Goal: Transaction & Acquisition: Purchase product/service

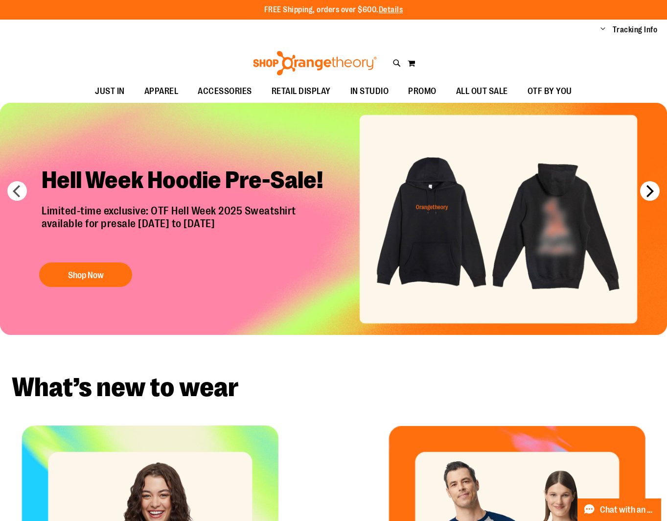
type input "**********"
click at [650, 193] on button "next" at bounding box center [650, 191] width 20 height 20
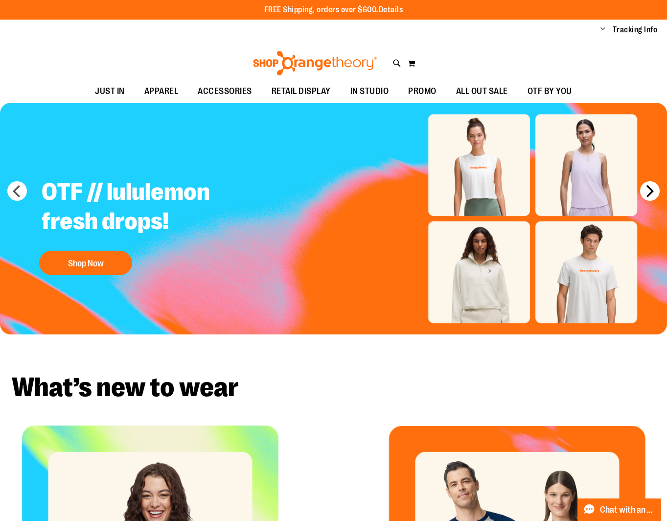
click at [656, 190] on button "next" at bounding box center [650, 191] width 20 height 20
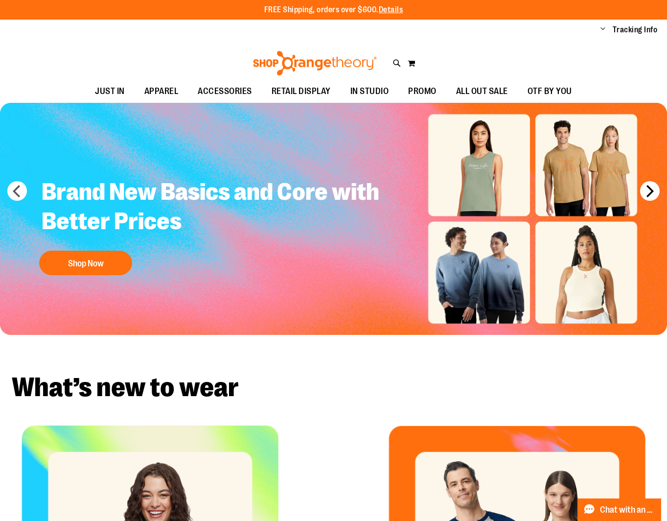
click at [656, 190] on button "next" at bounding box center [650, 191] width 20 height 20
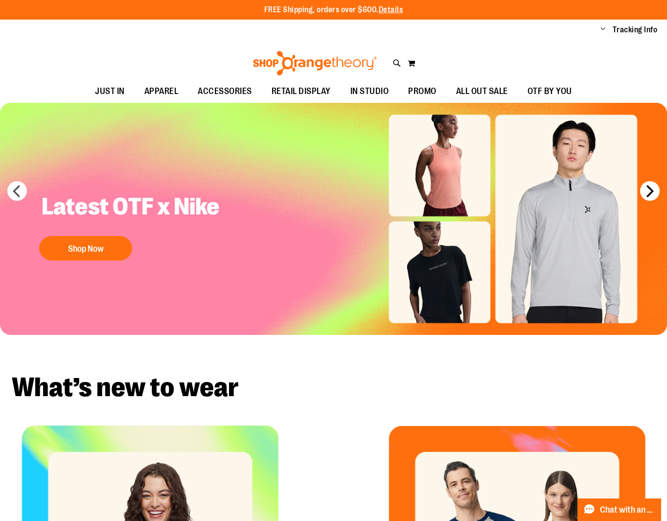
click at [656, 190] on button "next" at bounding box center [650, 191] width 20 height 20
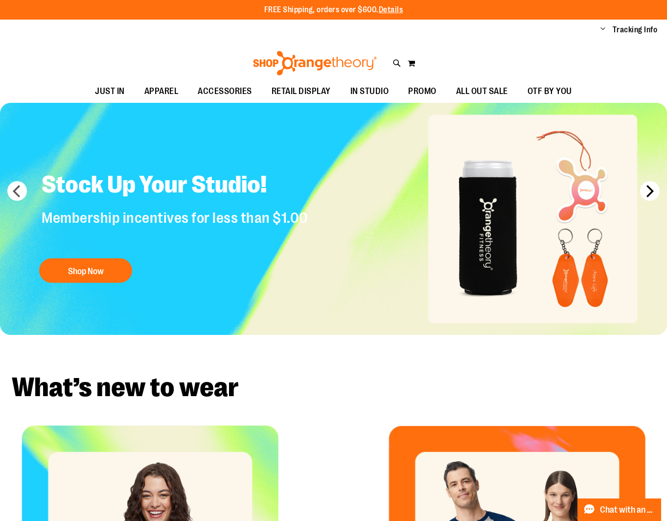
click at [656, 190] on button "next" at bounding box center [650, 191] width 20 height 20
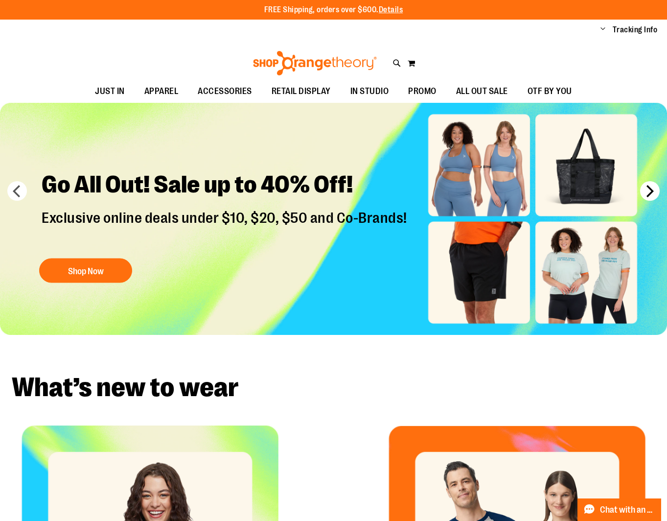
click at [656, 190] on button "next" at bounding box center [650, 191] width 20 height 20
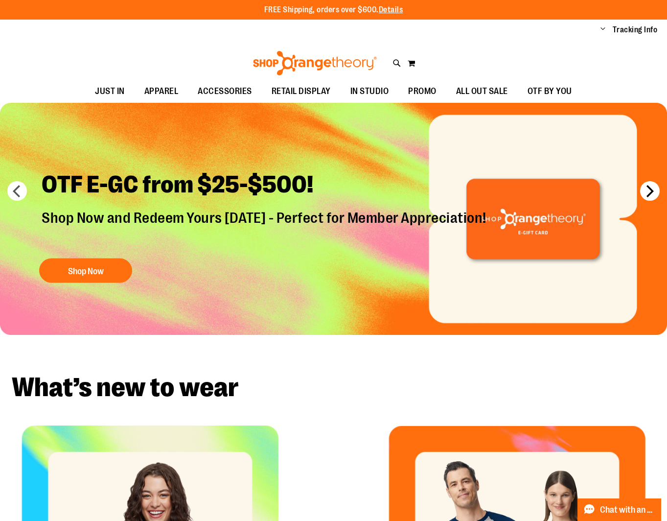
click at [656, 190] on button "next" at bounding box center [650, 191] width 20 height 20
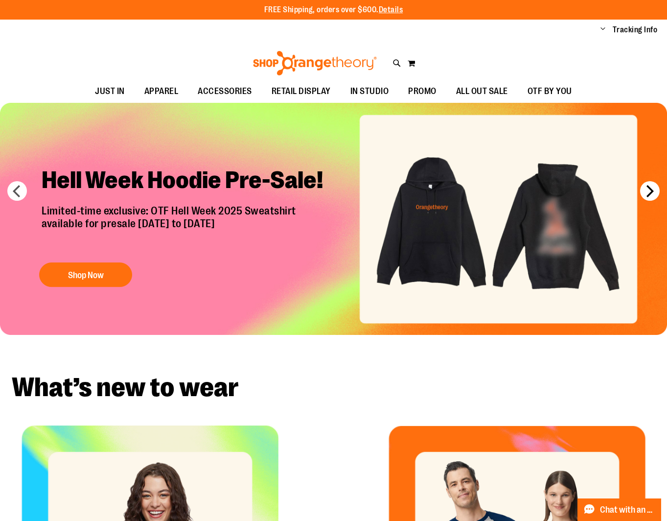
click at [656, 190] on button "next" at bounding box center [650, 191] width 20 height 20
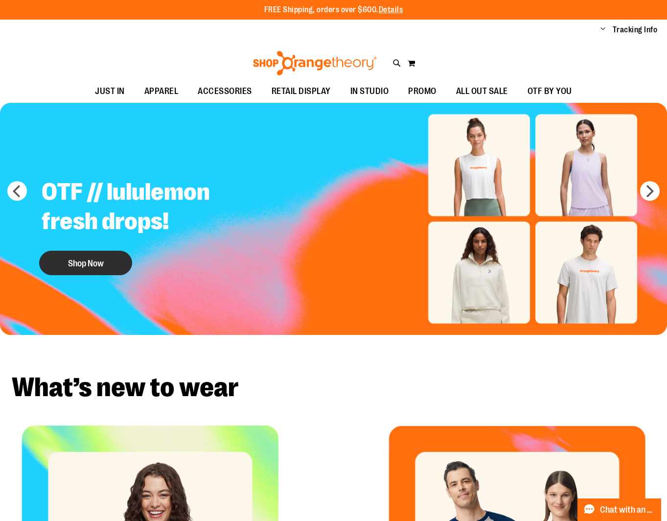
click at [101, 255] on button "Shop Now" at bounding box center [85, 263] width 93 height 24
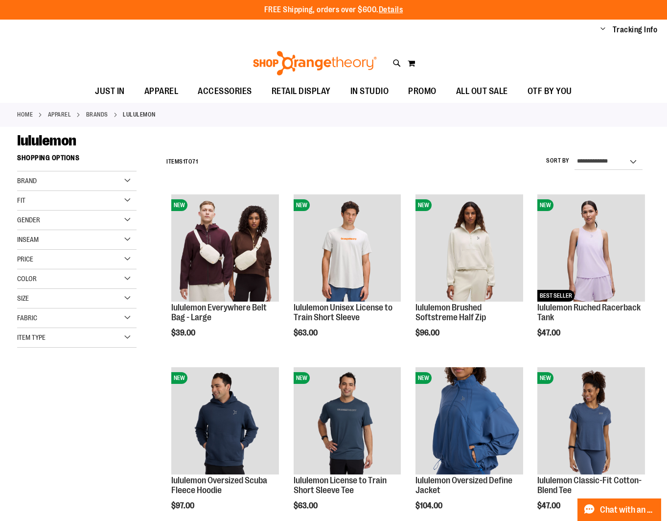
type input "**********"
click at [604, 27] on span "Change" at bounding box center [603, 29] width 5 height 9
click at [659, 231] on main "**********" at bounding box center [333, 449] width 667 height 645
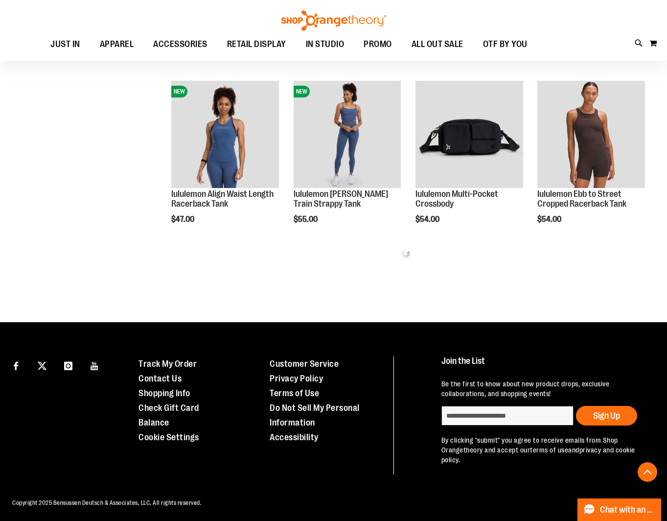
scroll to position [463, 0]
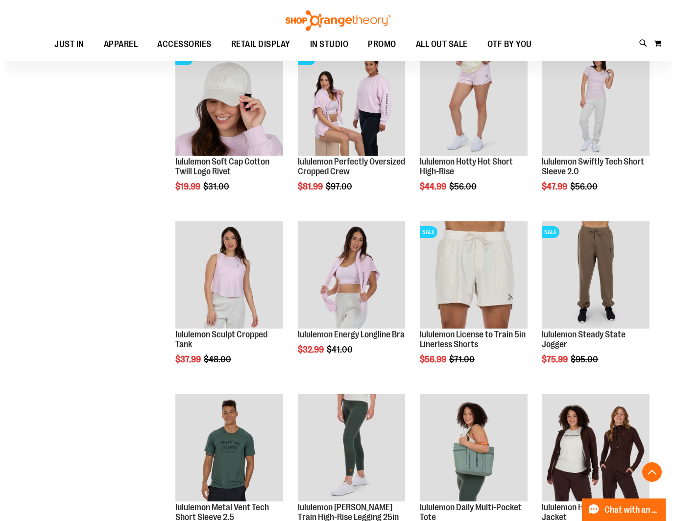
scroll to position [854, 0]
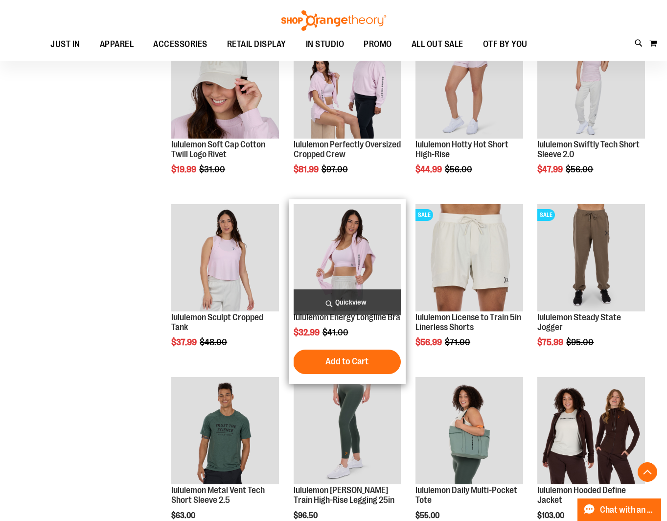
click at [369, 298] on span "Quickview" at bounding box center [347, 302] width 107 height 26
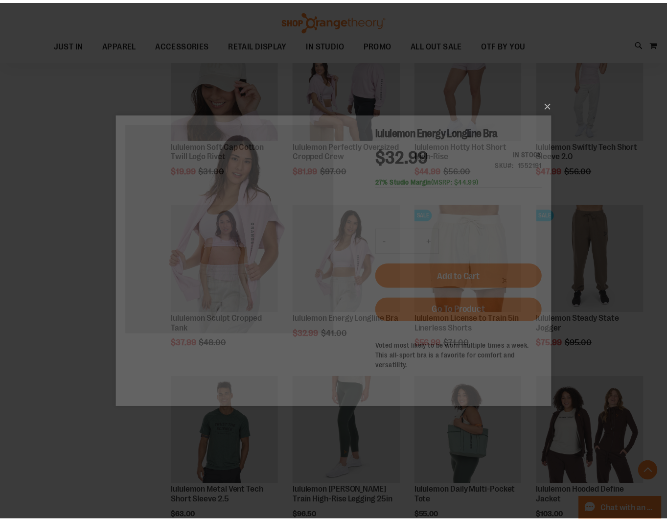
scroll to position [0, 0]
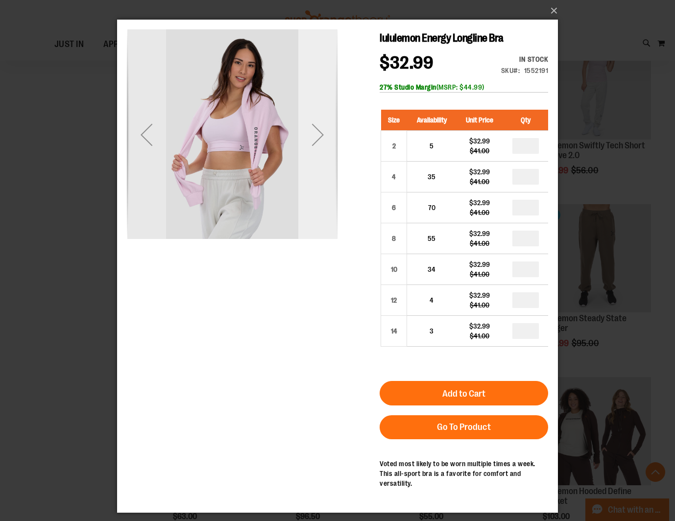
click at [315, 138] on div "Next" at bounding box center [317, 134] width 39 height 39
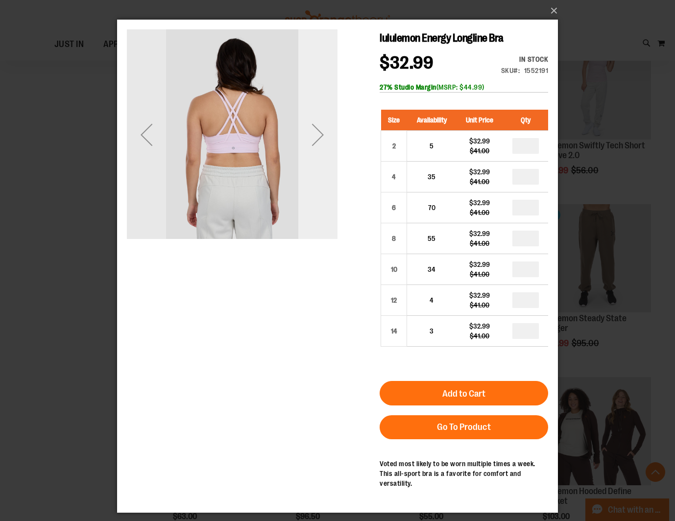
click at [319, 138] on div "Next" at bounding box center [317, 134] width 39 height 39
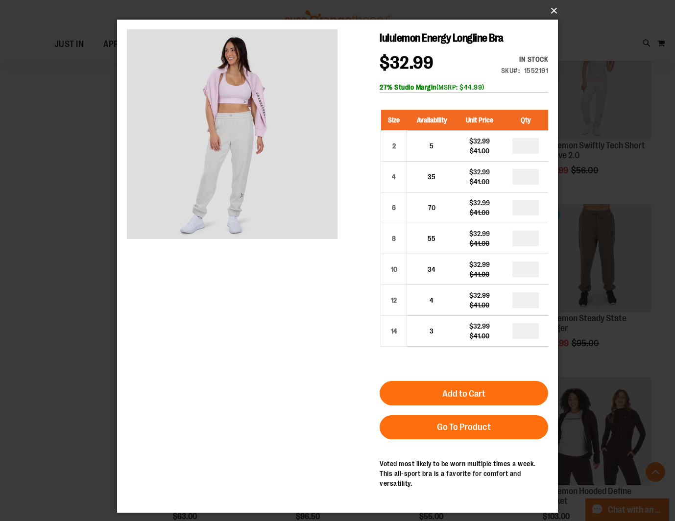
click at [552, 9] on button "×" at bounding box center [340, 11] width 441 height 22
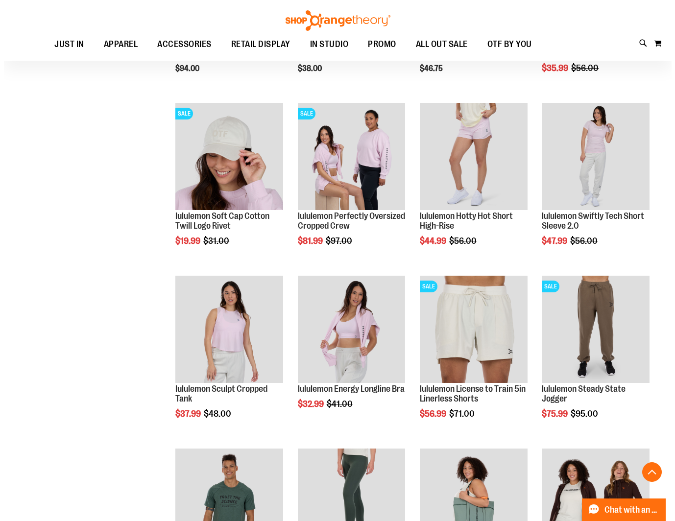
scroll to position [707, 0]
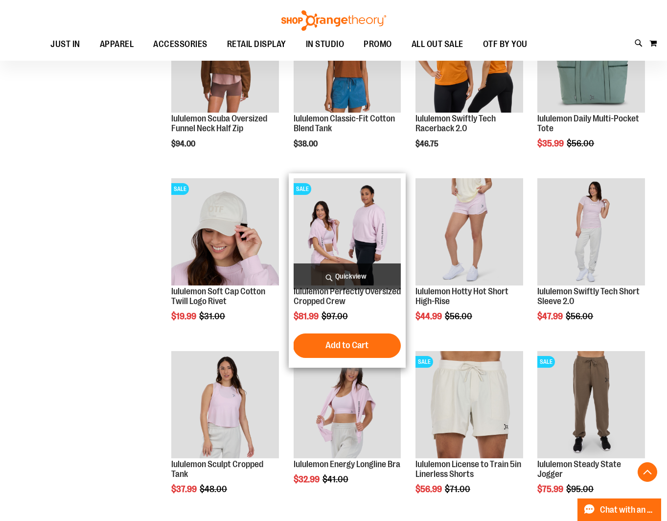
click at [355, 280] on span "Quickview" at bounding box center [347, 276] width 107 height 26
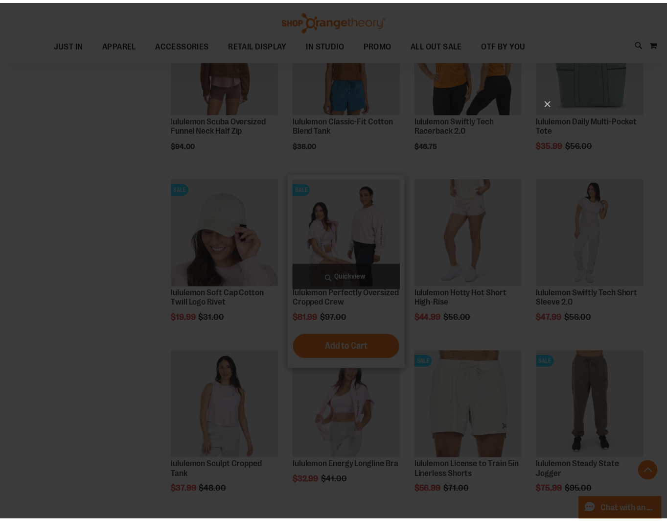
scroll to position [0, 0]
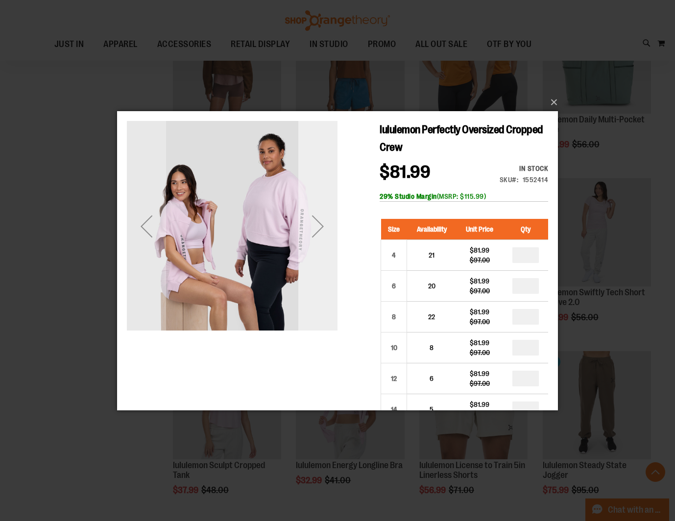
click at [319, 302] on div "Next" at bounding box center [317, 225] width 39 height 211
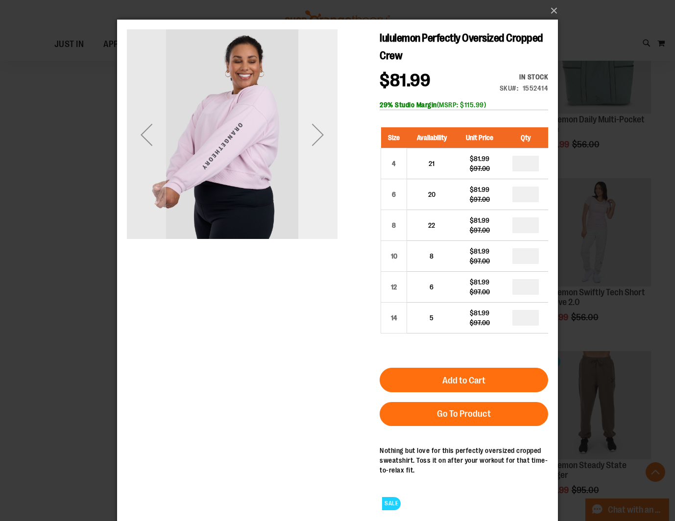
click at [315, 128] on div "Next" at bounding box center [317, 134] width 39 height 39
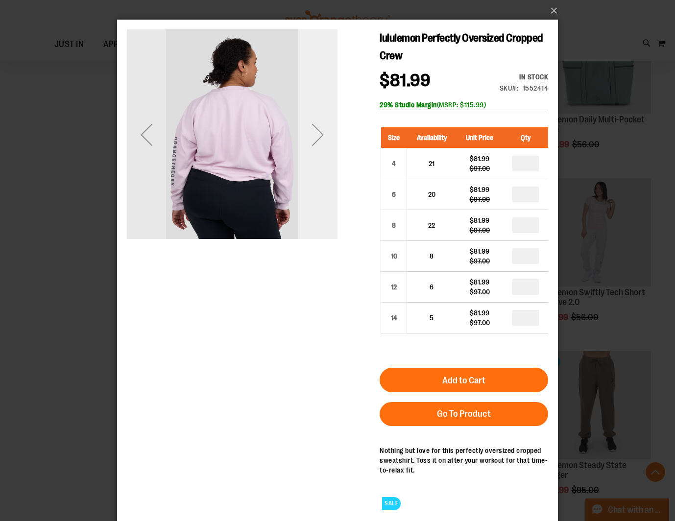
click at [315, 128] on div "Next" at bounding box center [317, 134] width 39 height 39
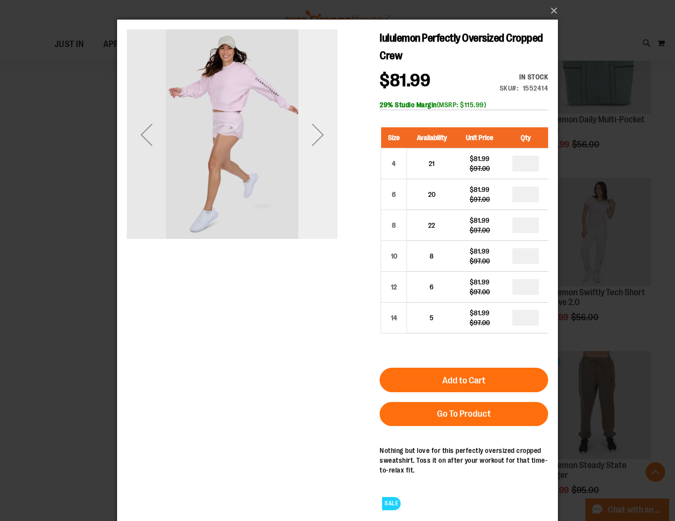
click at [315, 128] on div "Next" at bounding box center [317, 134] width 39 height 39
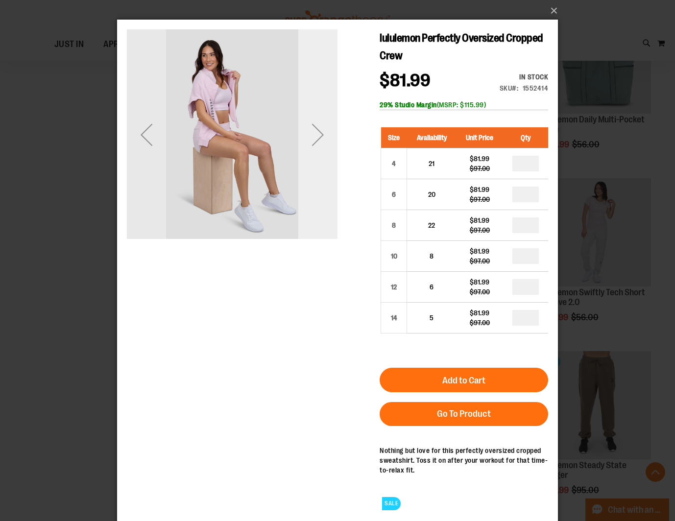
click at [315, 128] on div "Next" at bounding box center [317, 134] width 39 height 39
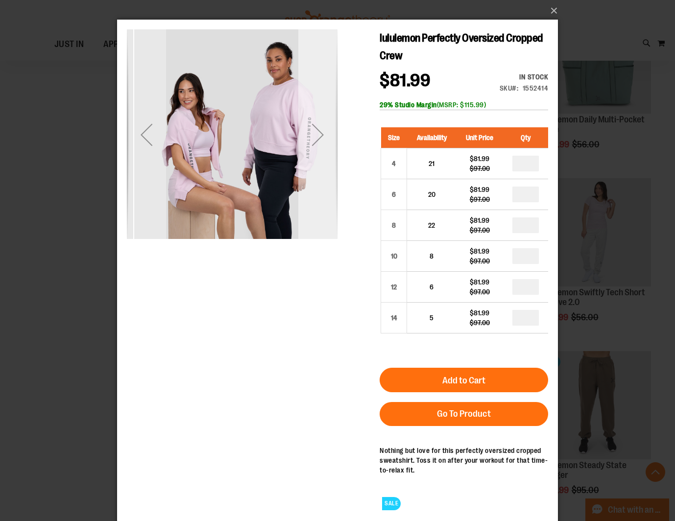
drag, startPoint x: 315, startPoint y: 128, endPoint x: 326, endPoint y: 133, distance: 12.5
click at [326, 133] on div "Next" at bounding box center [317, 134] width 39 height 39
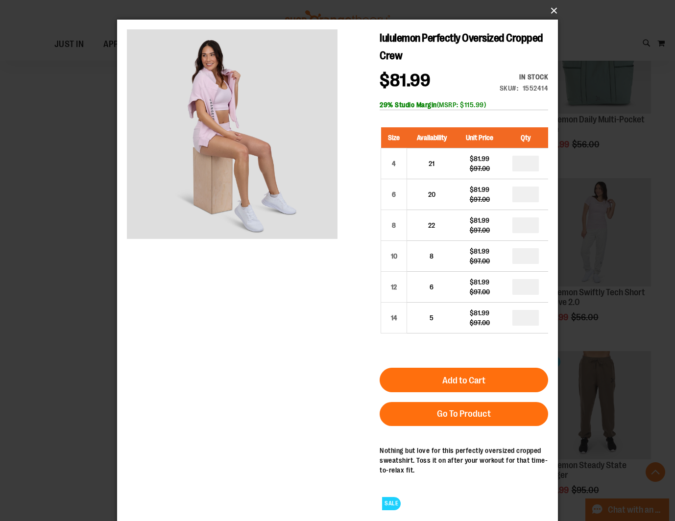
click at [552, 7] on button "×" at bounding box center [340, 11] width 441 height 22
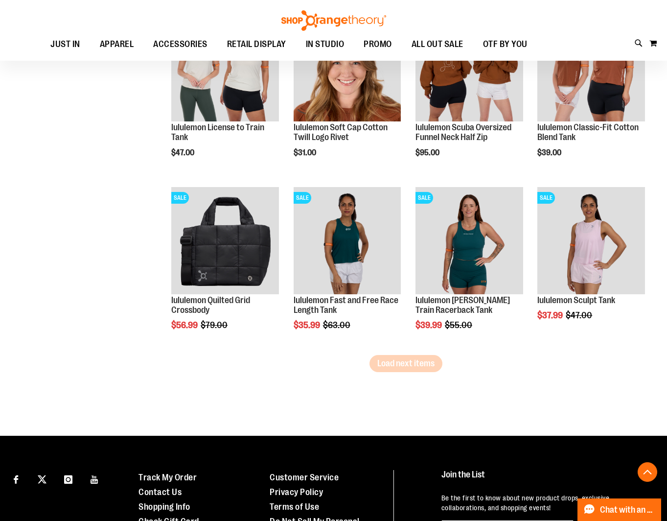
scroll to position [1393, 0]
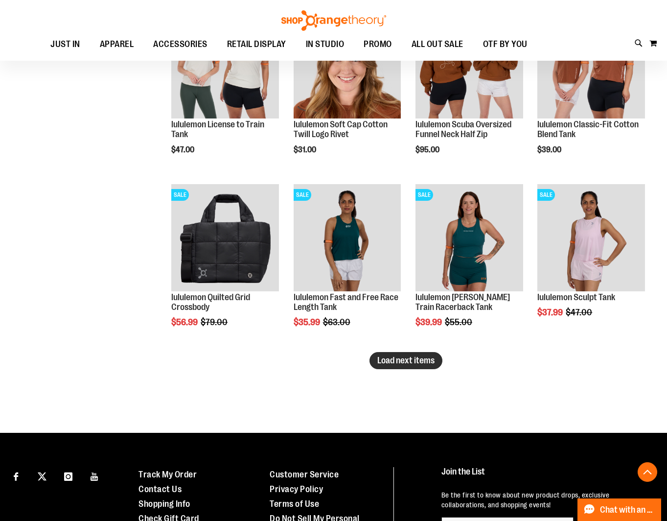
click at [409, 357] on span "Load next items" at bounding box center [405, 360] width 57 height 10
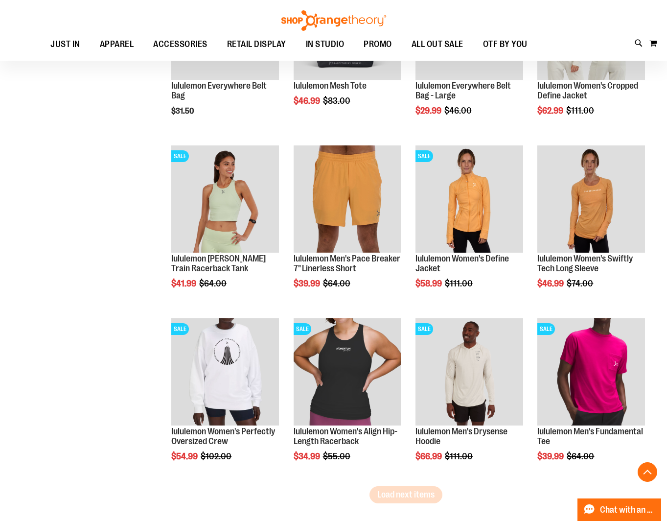
scroll to position [1793, 0]
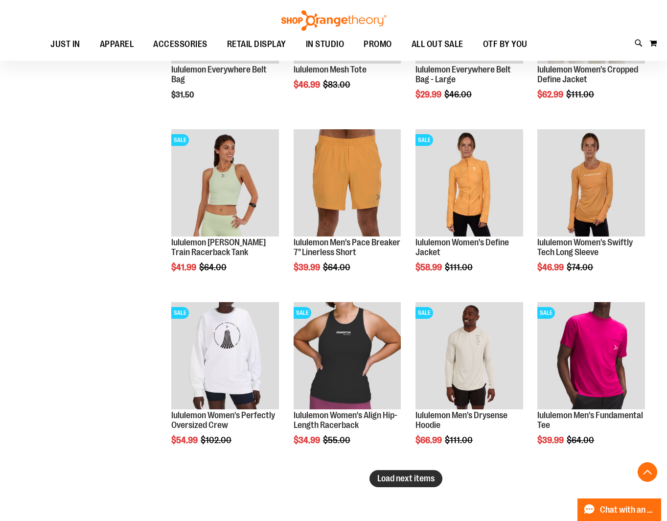
click at [430, 479] on span "Load next items" at bounding box center [405, 478] width 57 height 10
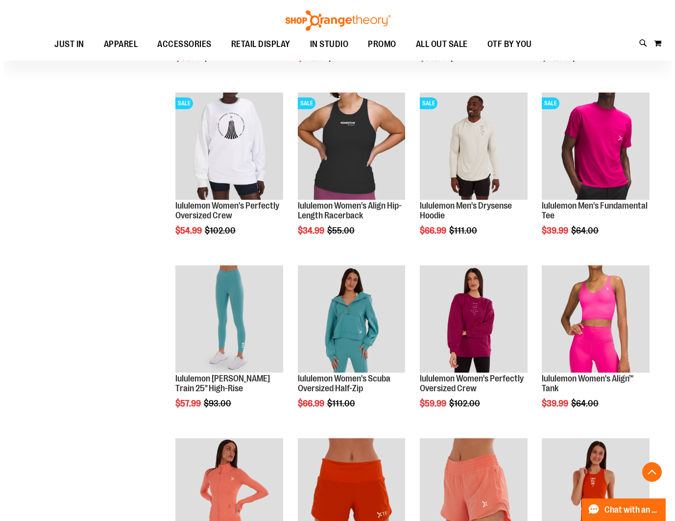
scroll to position [2087, 0]
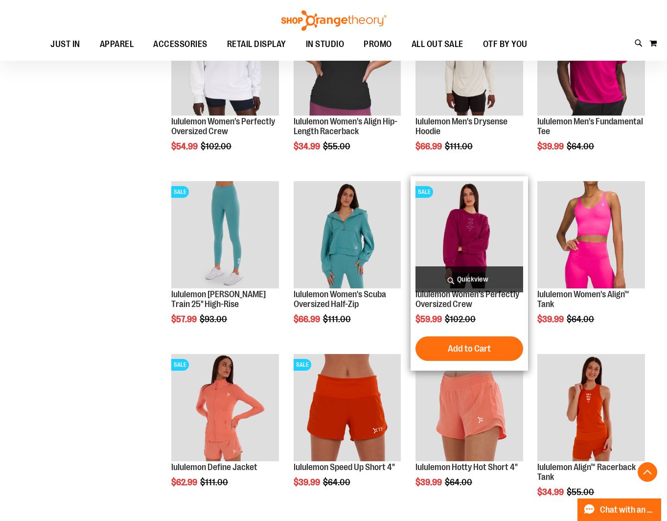
click at [493, 282] on span "Quickview" at bounding box center [469, 279] width 107 height 26
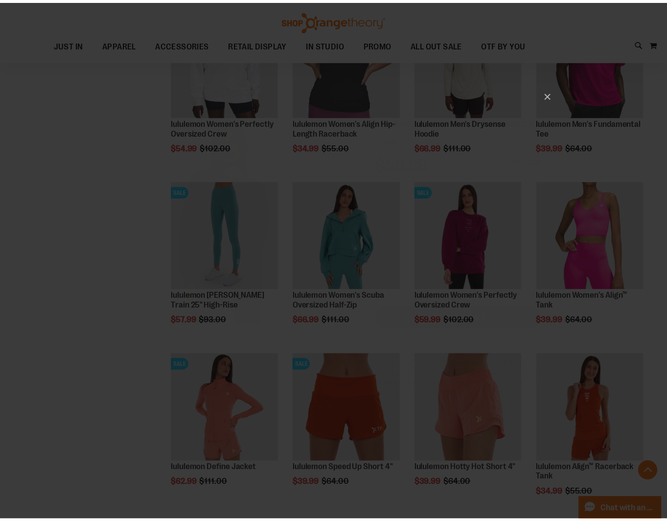
scroll to position [0, 0]
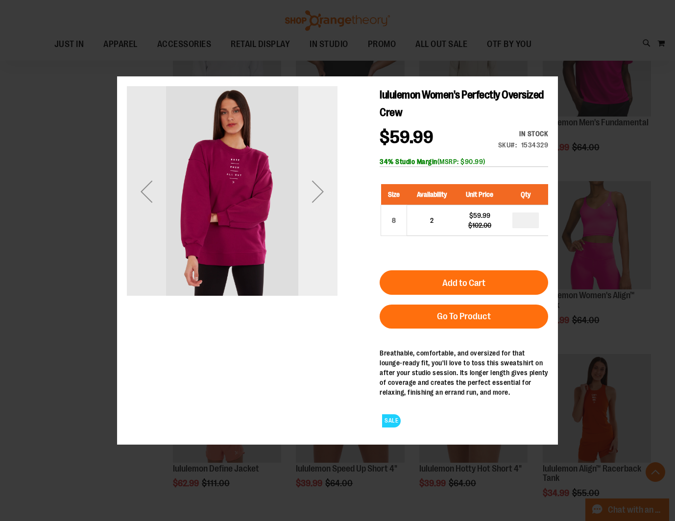
click at [312, 194] on div "Next" at bounding box center [317, 191] width 39 height 39
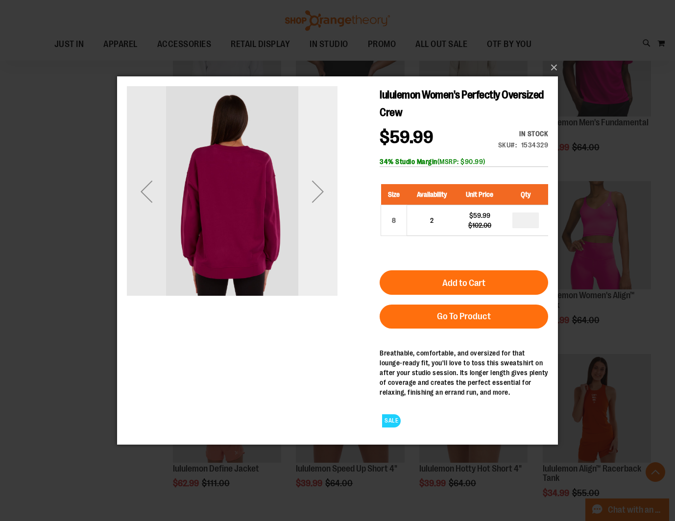
click at [312, 194] on div "Next" at bounding box center [317, 190] width 39 height 39
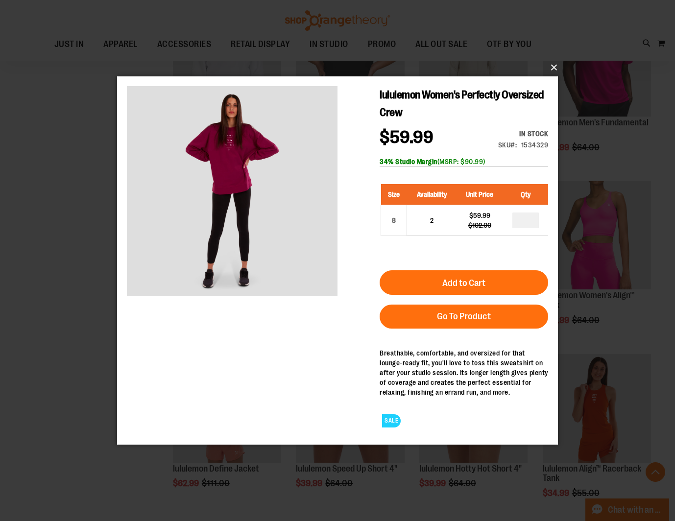
click at [554, 62] on button "×" at bounding box center [340, 68] width 441 height 22
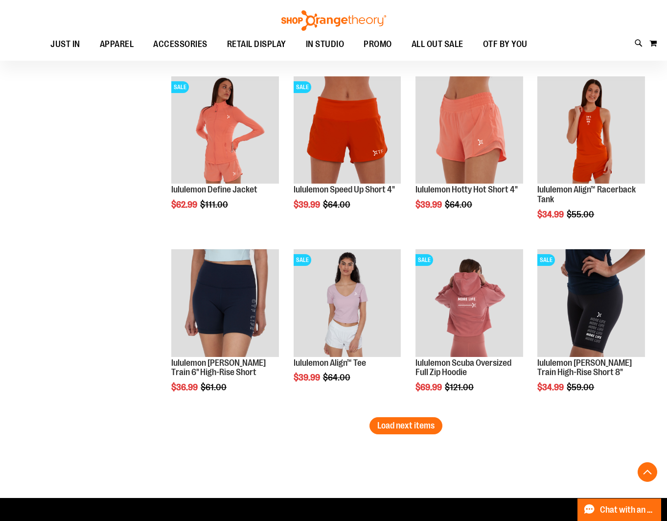
scroll to position [2381, 0]
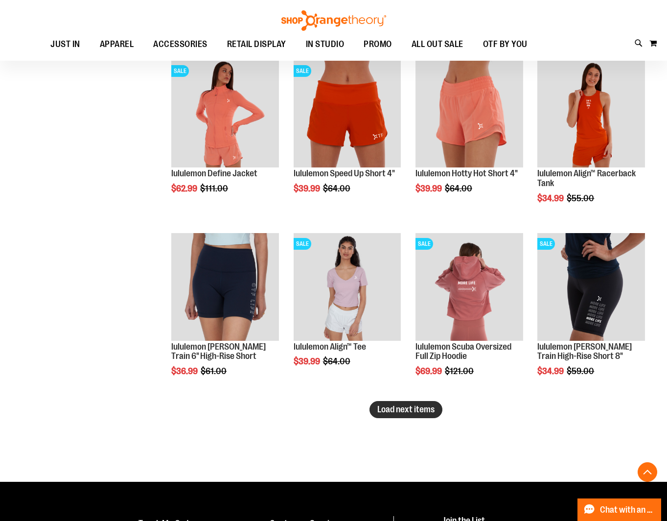
click at [387, 409] on span "Load next items" at bounding box center [405, 409] width 57 height 10
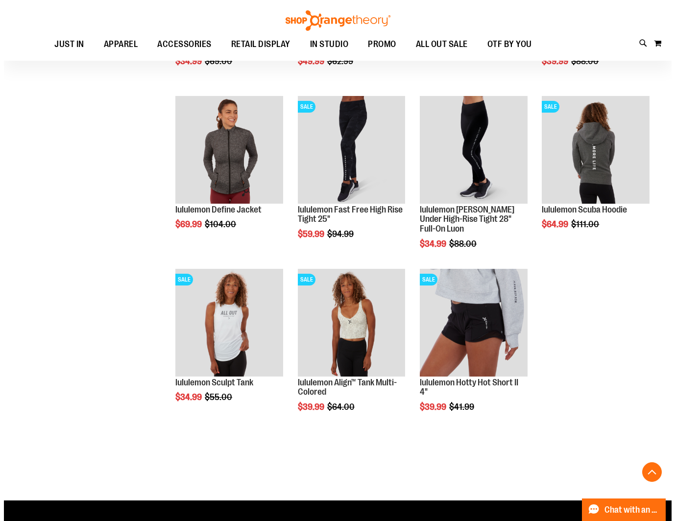
scroll to position [2919, 0]
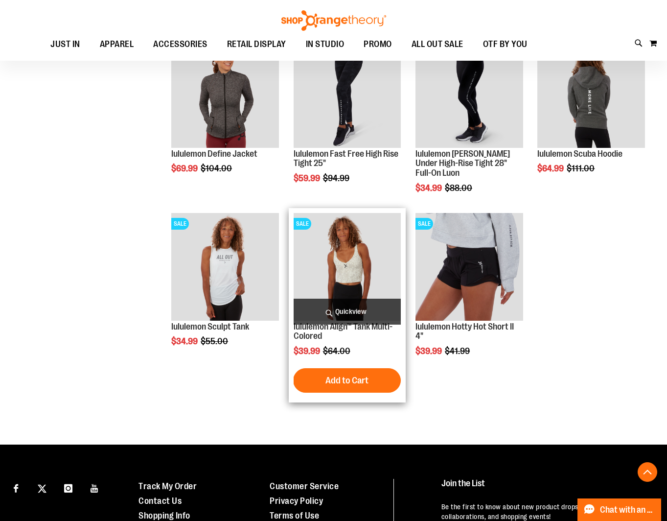
click at [384, 314] on span "Quickview" at bounding box center [347, 312] width 107 height 26
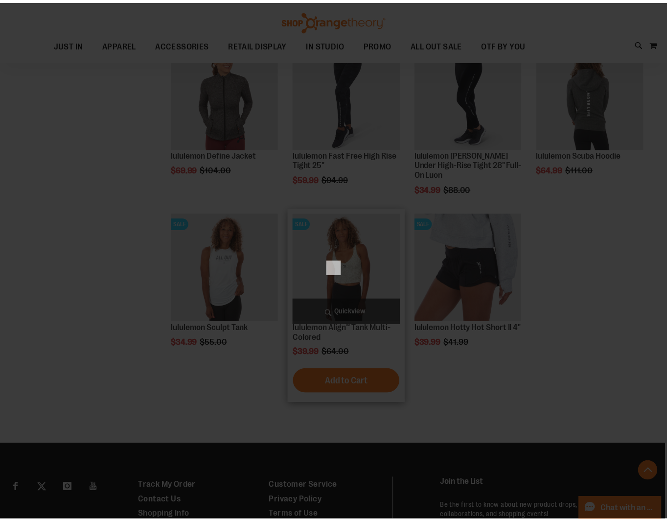
scroll to position [0, 0]
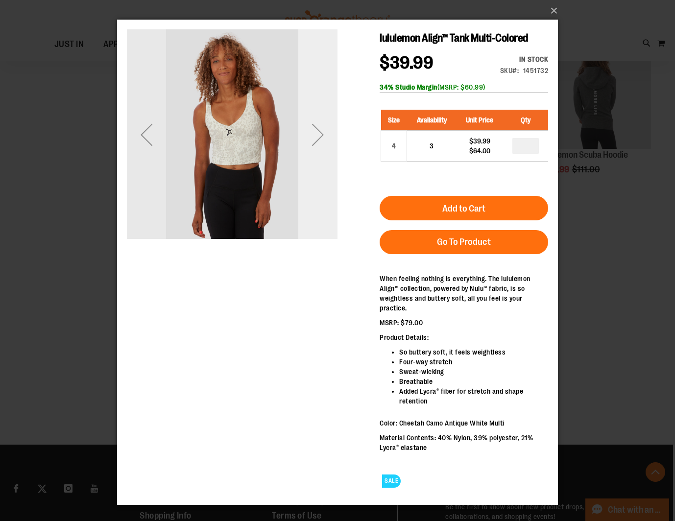
click at [328, 141] on div "Next" at bounding box center [317, 134] width 39 height 39
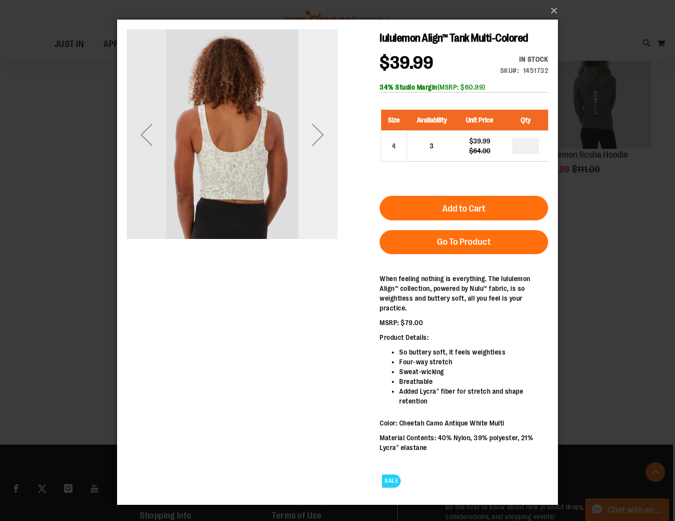
click at [328, 141] on div "Next" at bounding box center [317, 134] width 39 height 39
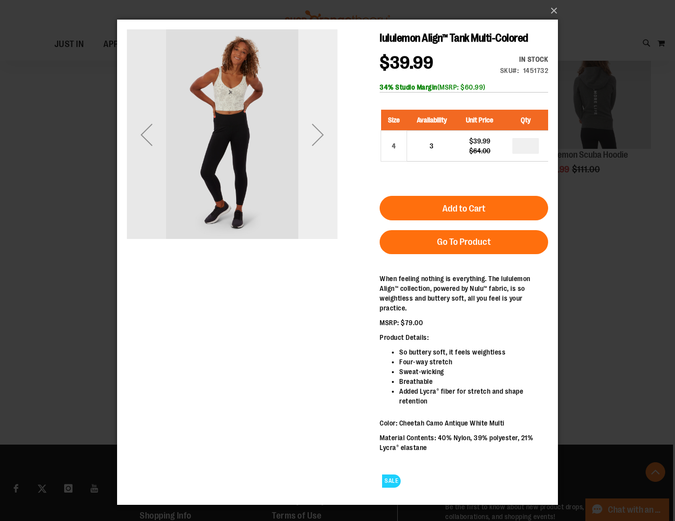
click at [328, 141] on div "Next" at bounding box center [317, 134] width 39 height 39
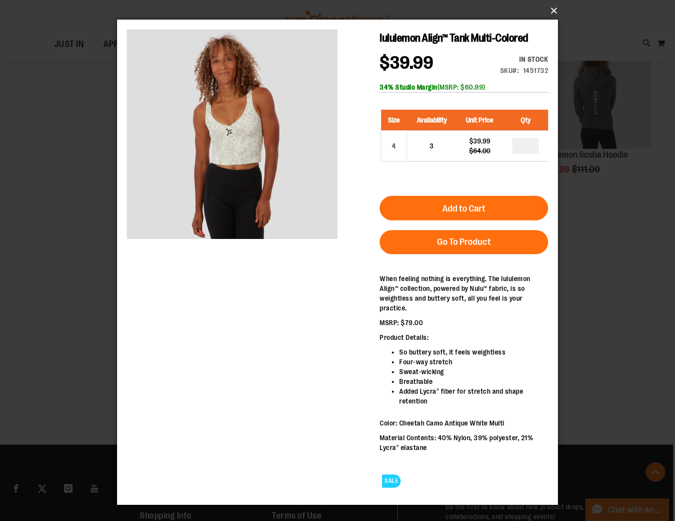
click at [551, 8] on button "×" at bounding box center [340, 11] width 441 height 22
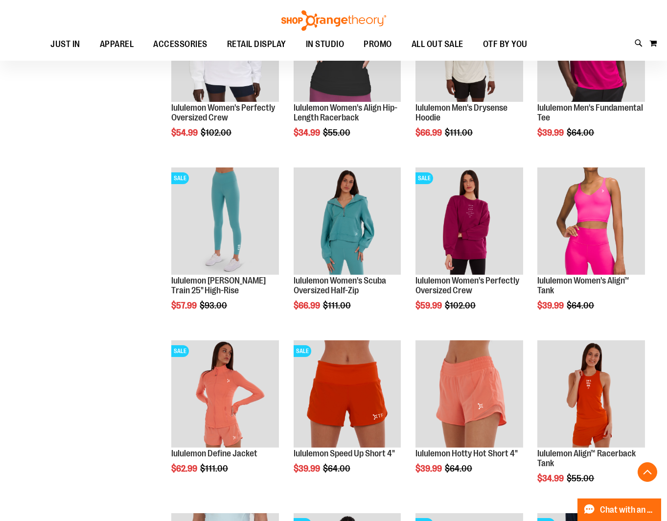
scroll to position [1989, 0]
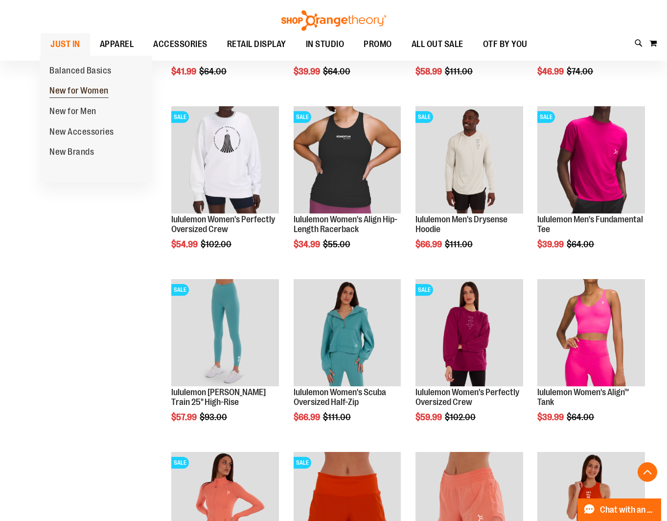
click at [74, 92] on span "New for Women" at bounding box center [78, 92] width 59 height 12
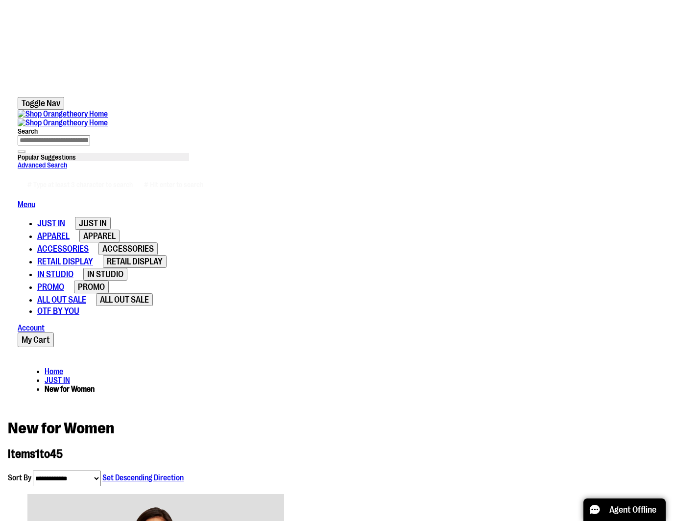
scroll to position [49, 0]
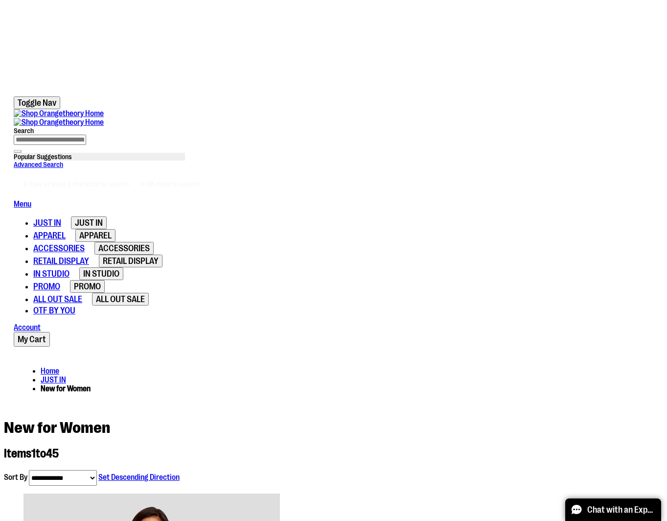
type input "**********"
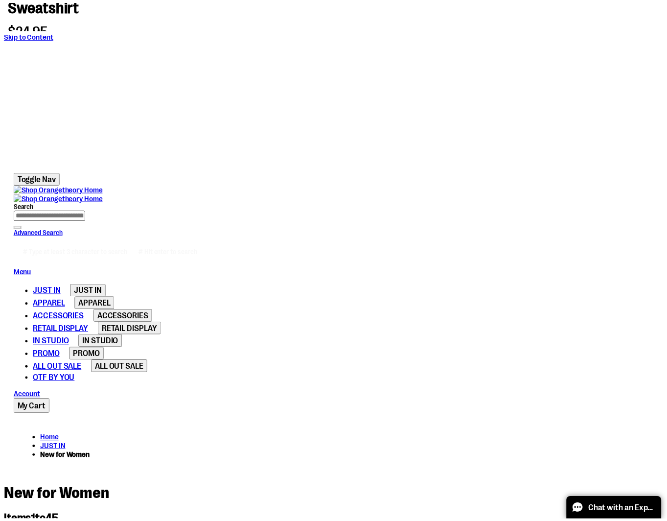
scroll to position [0, 0]
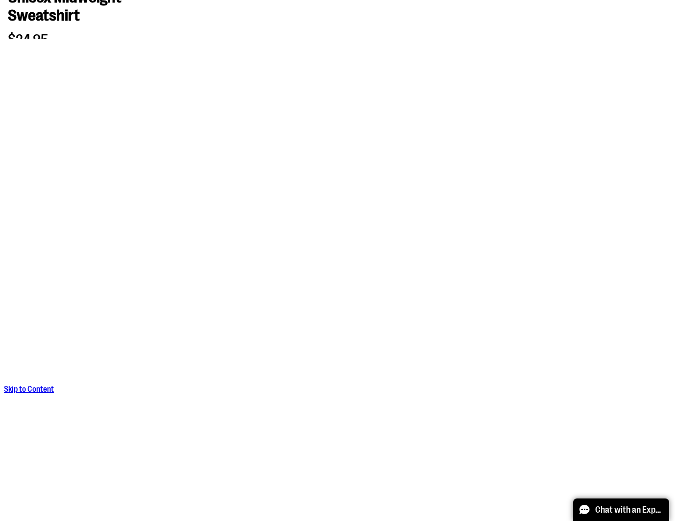
click at [206, 278] on div "Next" at bounding box center [113, 278] width 211 height 0
click at [206, 286] on div "Next" at bounding box center [113, 286] width 211 height 0
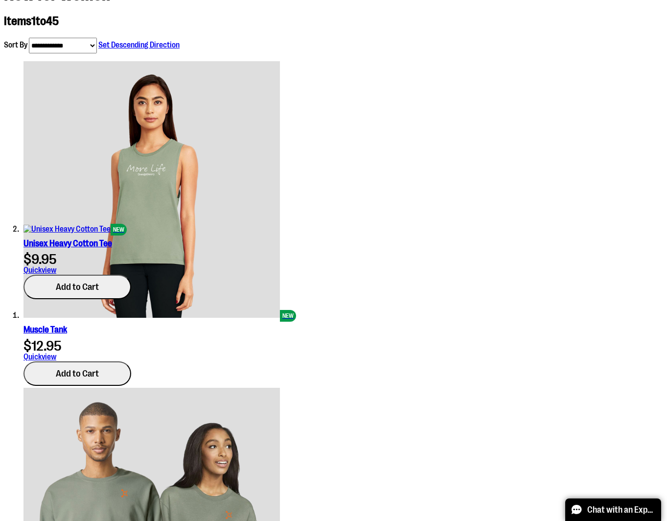
scroll to position [490, 0]
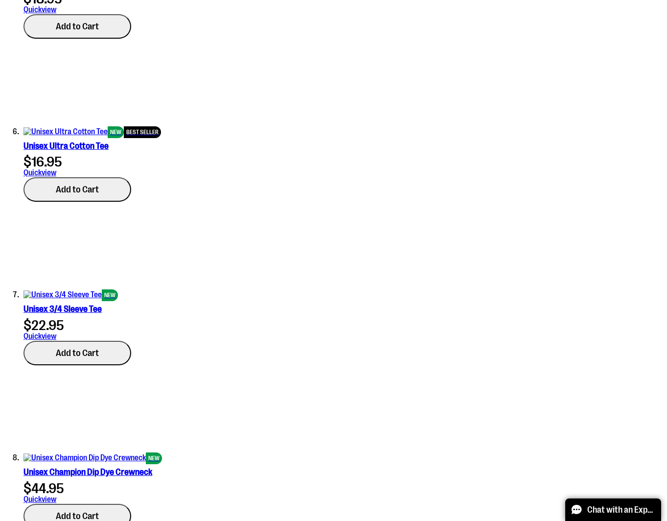
scroll to position [1224, 0]
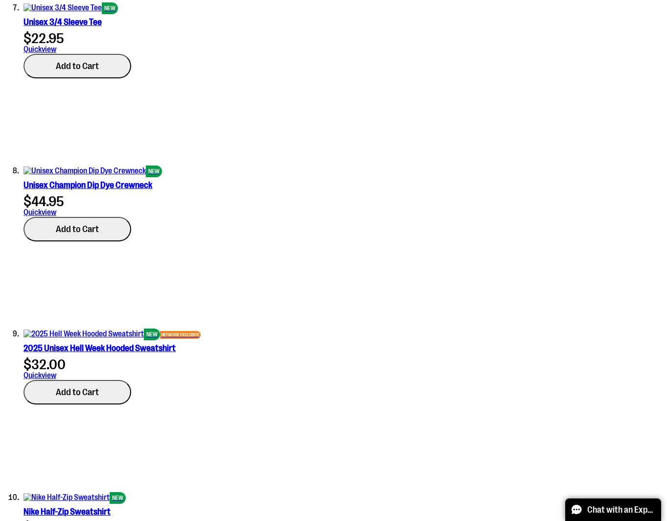
scroll to position [1168, 0]
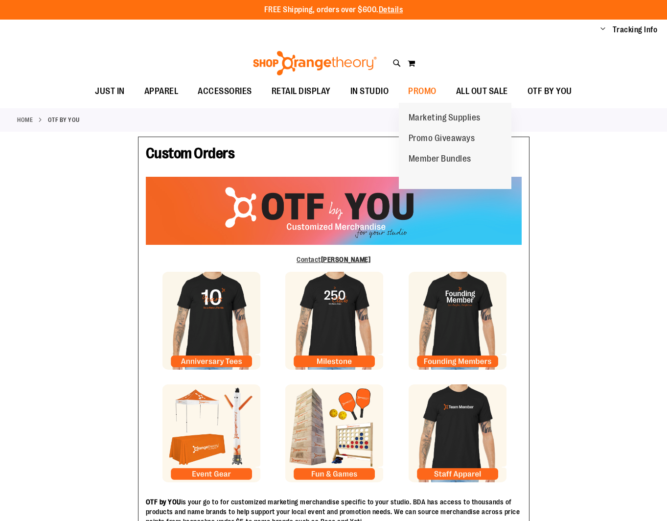
type input "*******"
type input "******"
type input "**********"
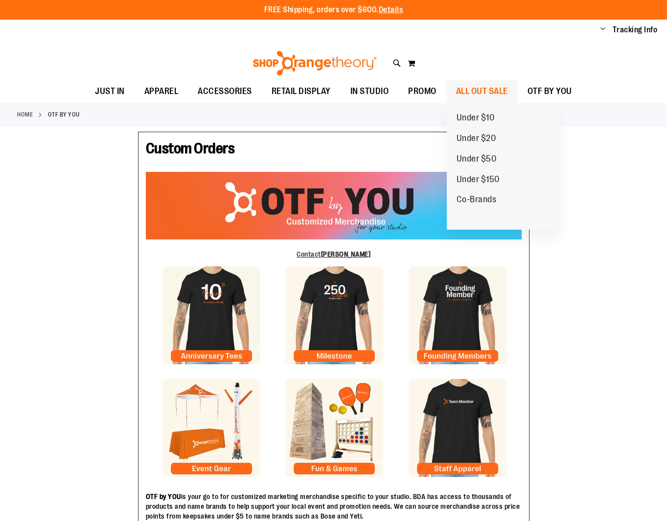
type input "**********"
click at [478, 90] on span "ALL OUT SALE" at bounding box center [482, 91] width 52 height 22
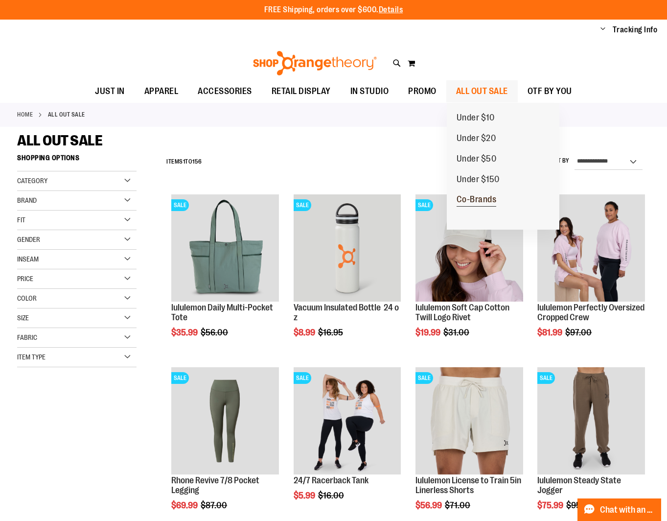
type input "**********"
click at [479, 200] on span "Co-Brands" at bounding box center [477, 200] width 40 height 12
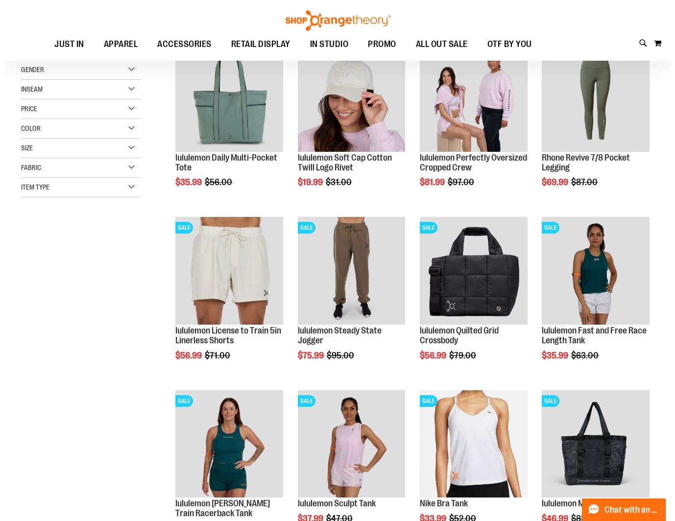
scroll to position [196, 0]
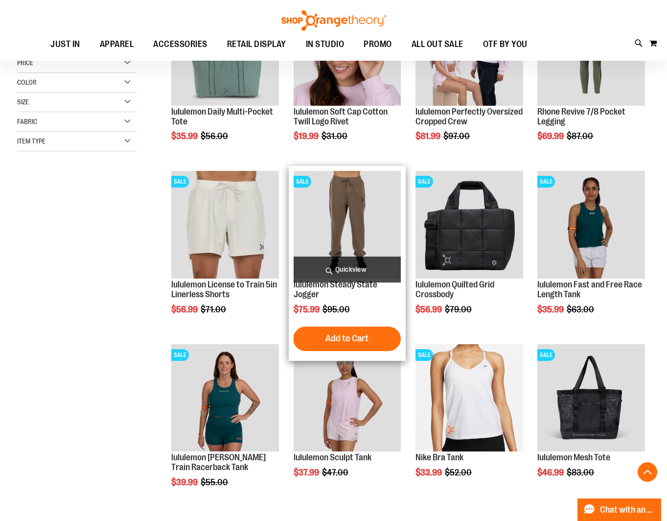
type input "**********"
click at [380, 268] on span "Quickview" at bounding box center [347, 270] width 107 height 26
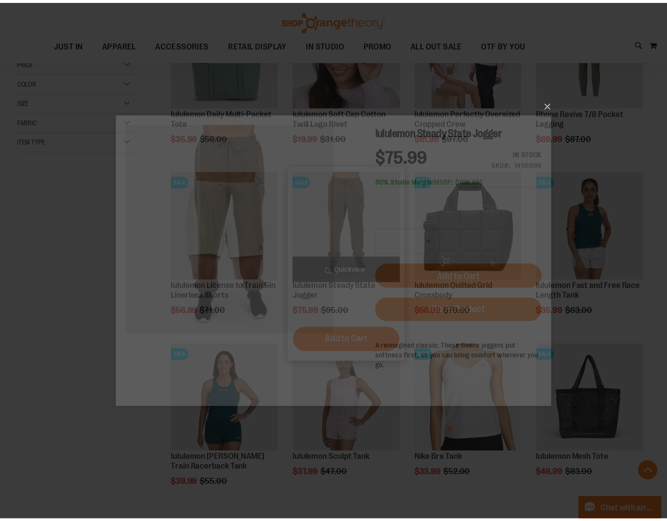
scroll to position [0, 0]
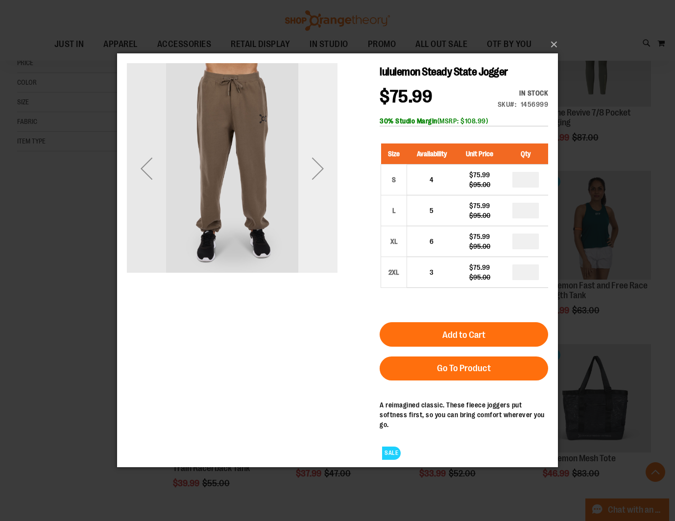
click at [319, 170] on div "Next" at bounding box center [317, 168] width 39 height 39
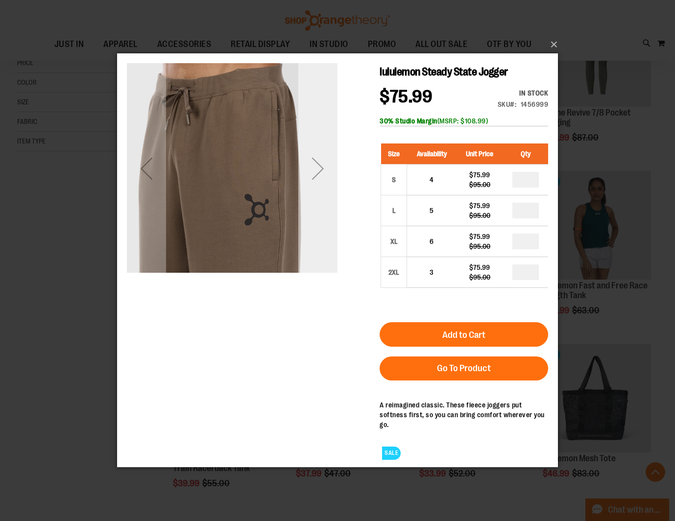
click at [319, 170] on div "Next" at bounding box center [317, 168] width 39 height 39
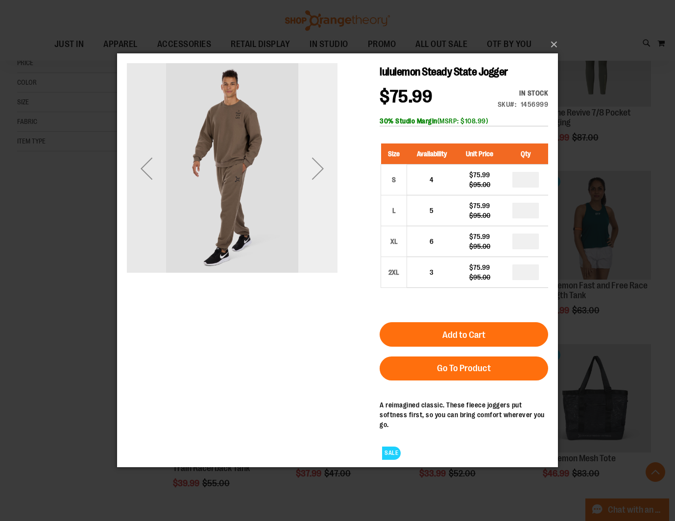
click at [319, 170] on div "Next" at bounding box center [317, 168] width 39 height 39
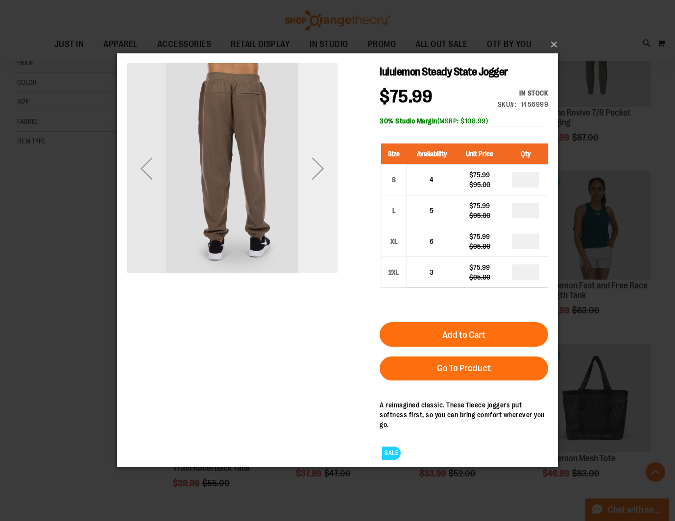
click at [319, 170] on div "Next" at bounding box center [317, 168] width 39 height 39
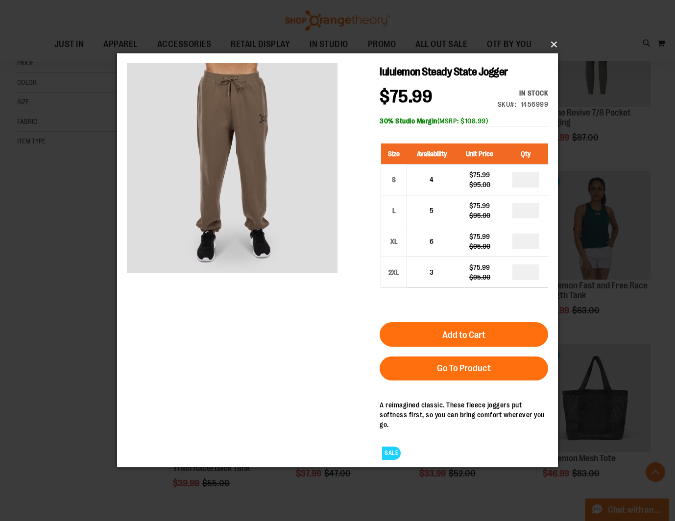
click at [552, 43] on button "×" at bounding box center [340, 45] width 441 height 22
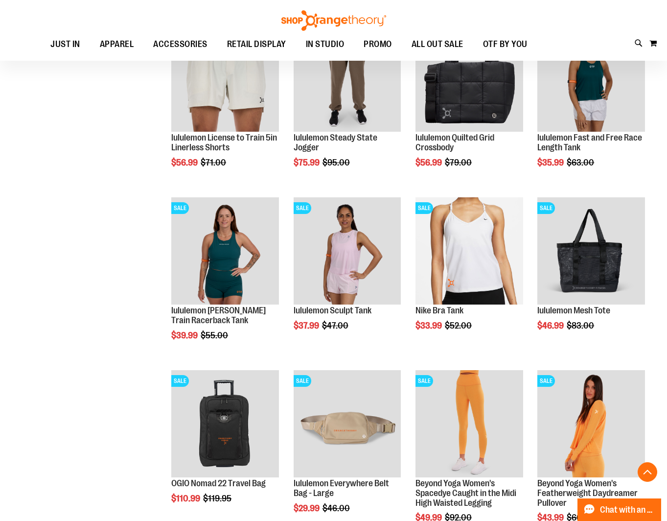
scroll to position [538, 0]
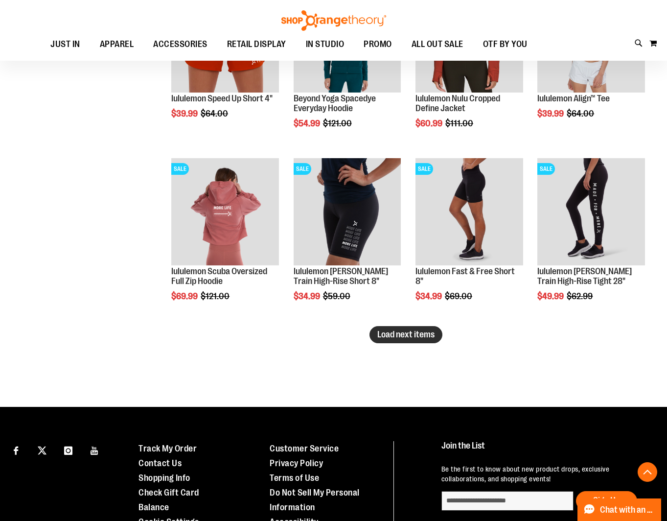
scroll to position [1420, 0]
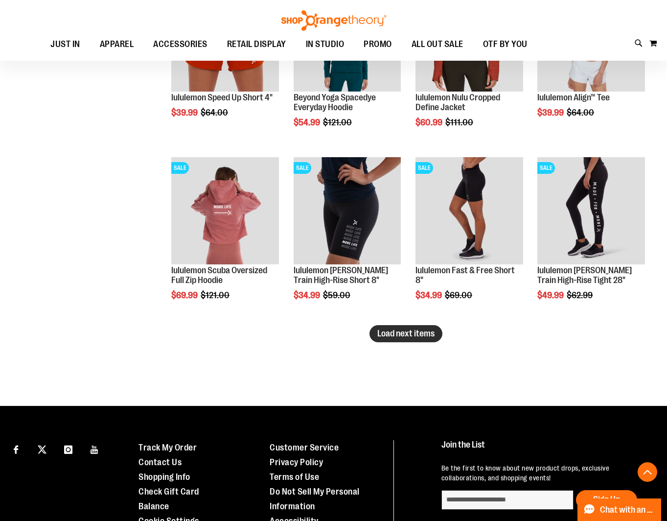
click at [404, 330] on span "Load next items" at bounding box center [405, 333] width 57 height 10
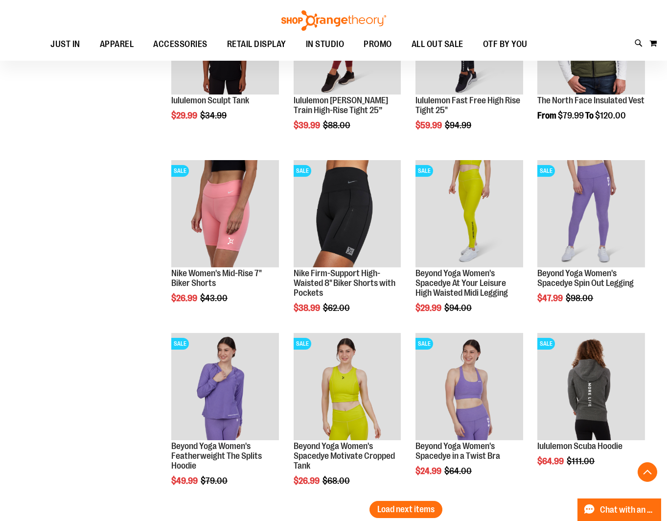
scroll to position [1909, 0]
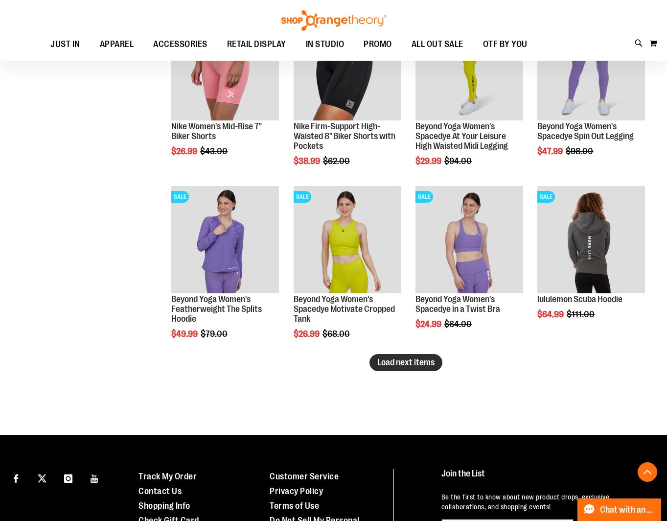
click at [429, 369] on button "Load next items" at bounding box center [406, 362] width 73 height 17
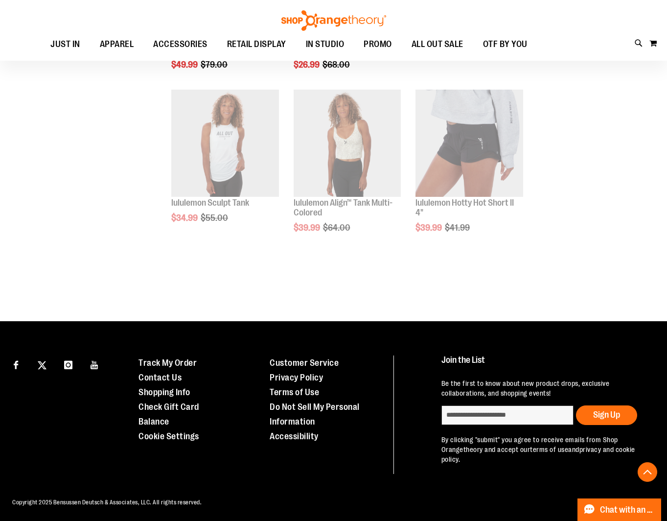
scroll to position [2181, 0]
